Goal: Task Accomplishment & Management: Use online tool/utility

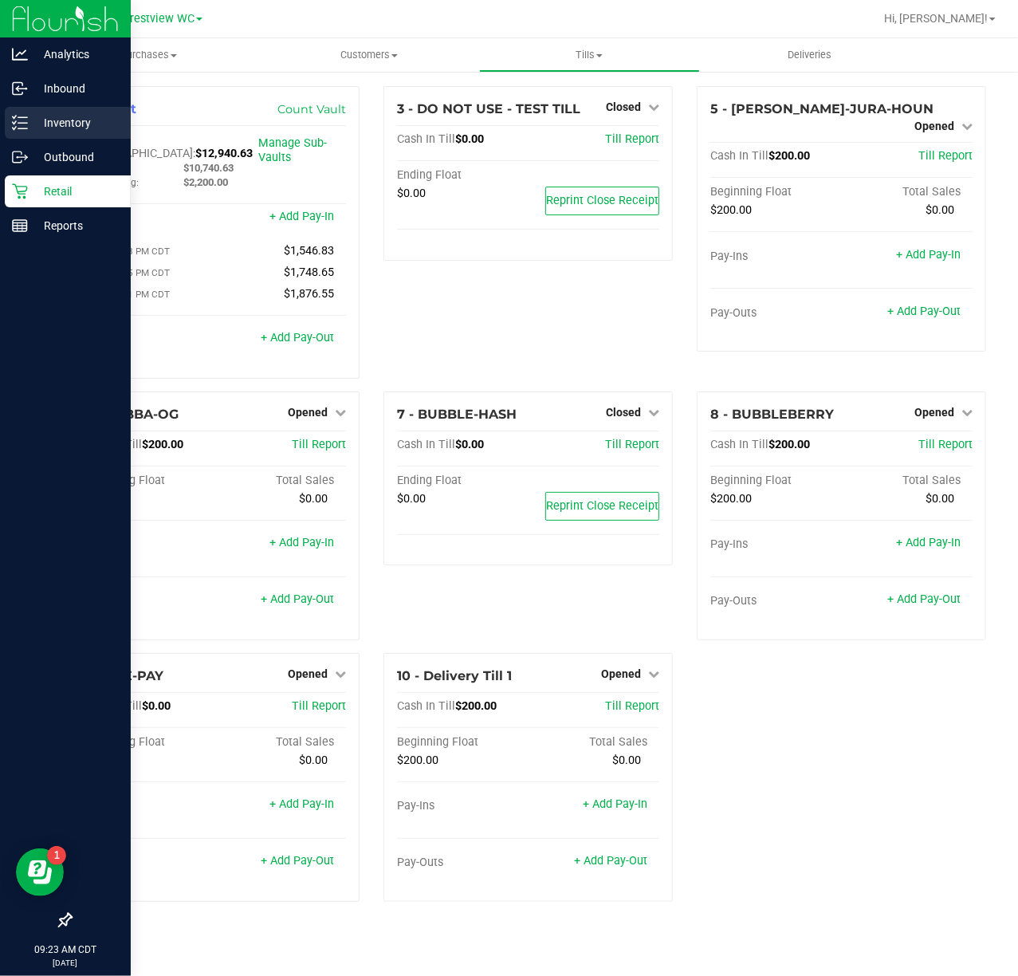
click at [6, 116] on div "Inventory" at bounding box center [68, 123] width 126 height 32
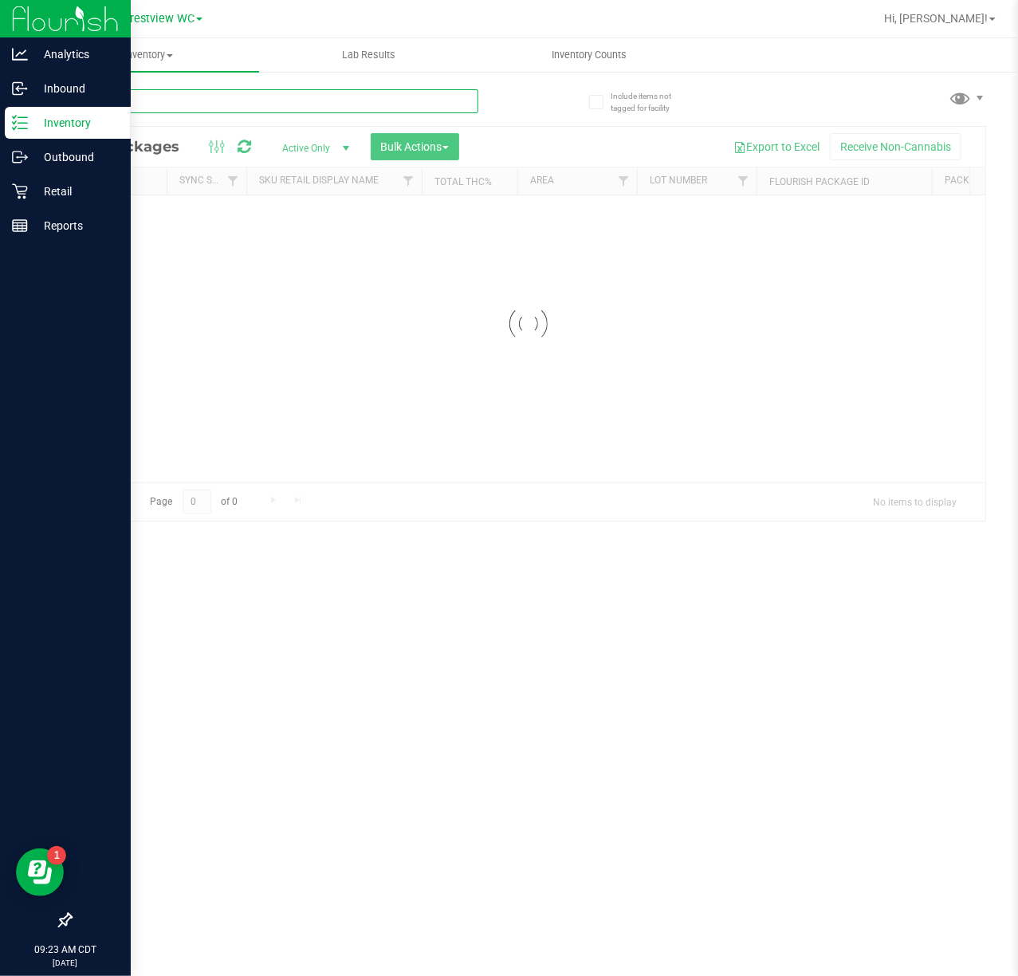
click at [195, 105] on input "text" at bounding box center [274, 101] width 408 height 24
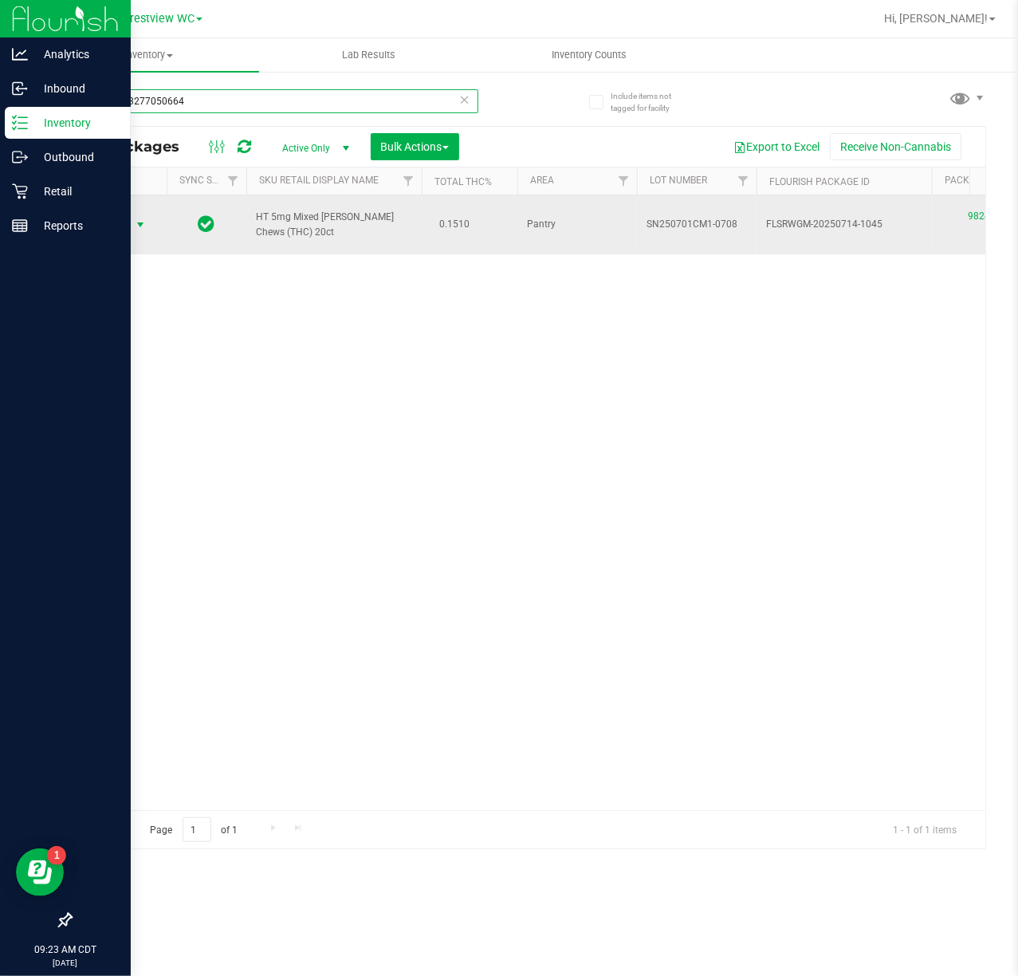
type input "9824813277050664"
click at [129, 214] on span "Action" at bounding box center [108, 225] width 43 height 22
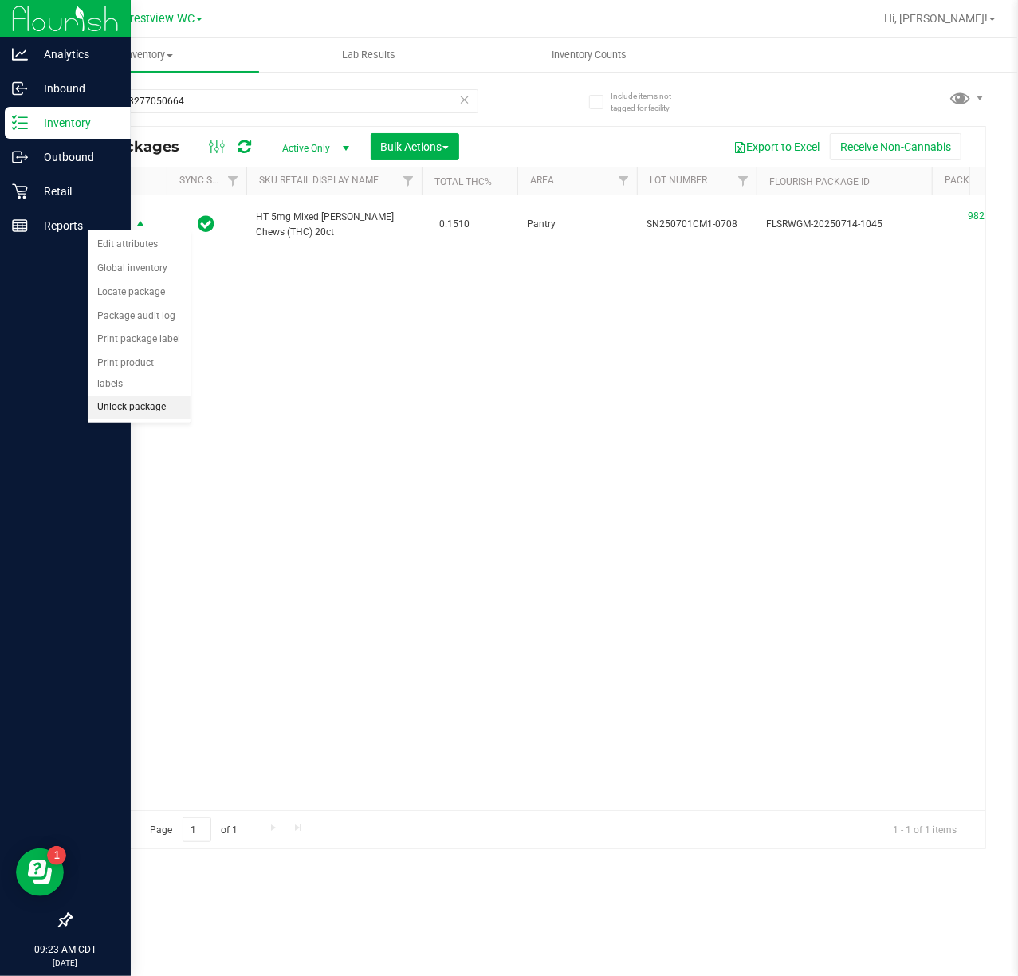
click at [132, 419] on li "Unlock package" at bounding box center [139, 408] width 103 height 24
